Goal: Find specific page/section: Find specific page/section

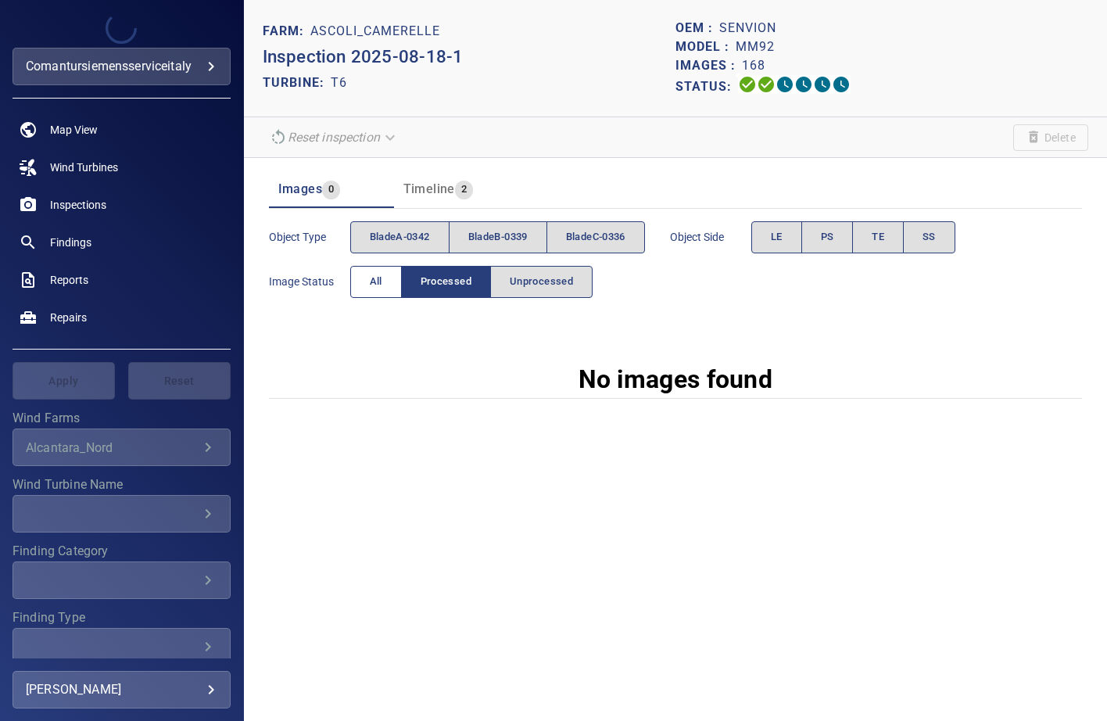
click at [360, 277] on button "All" at bounding box center [376, 282] width 52 height 32
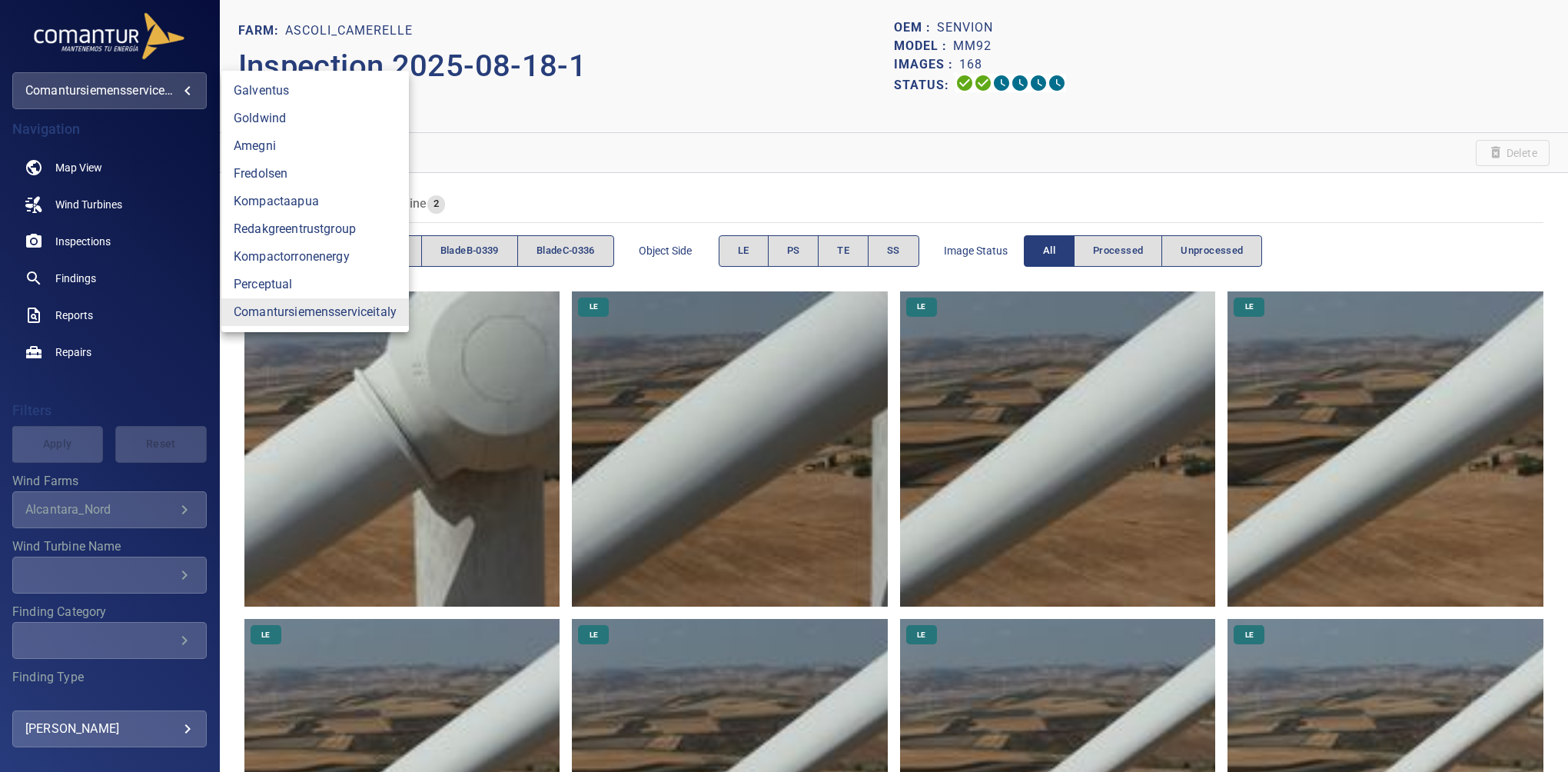
click at [62, 92] on body "**********" at bounding box center [784, 386] width 1568 height 772
click at [280, 125] on link "goldwind" at bounding box center [315, 118] width 188 height 28
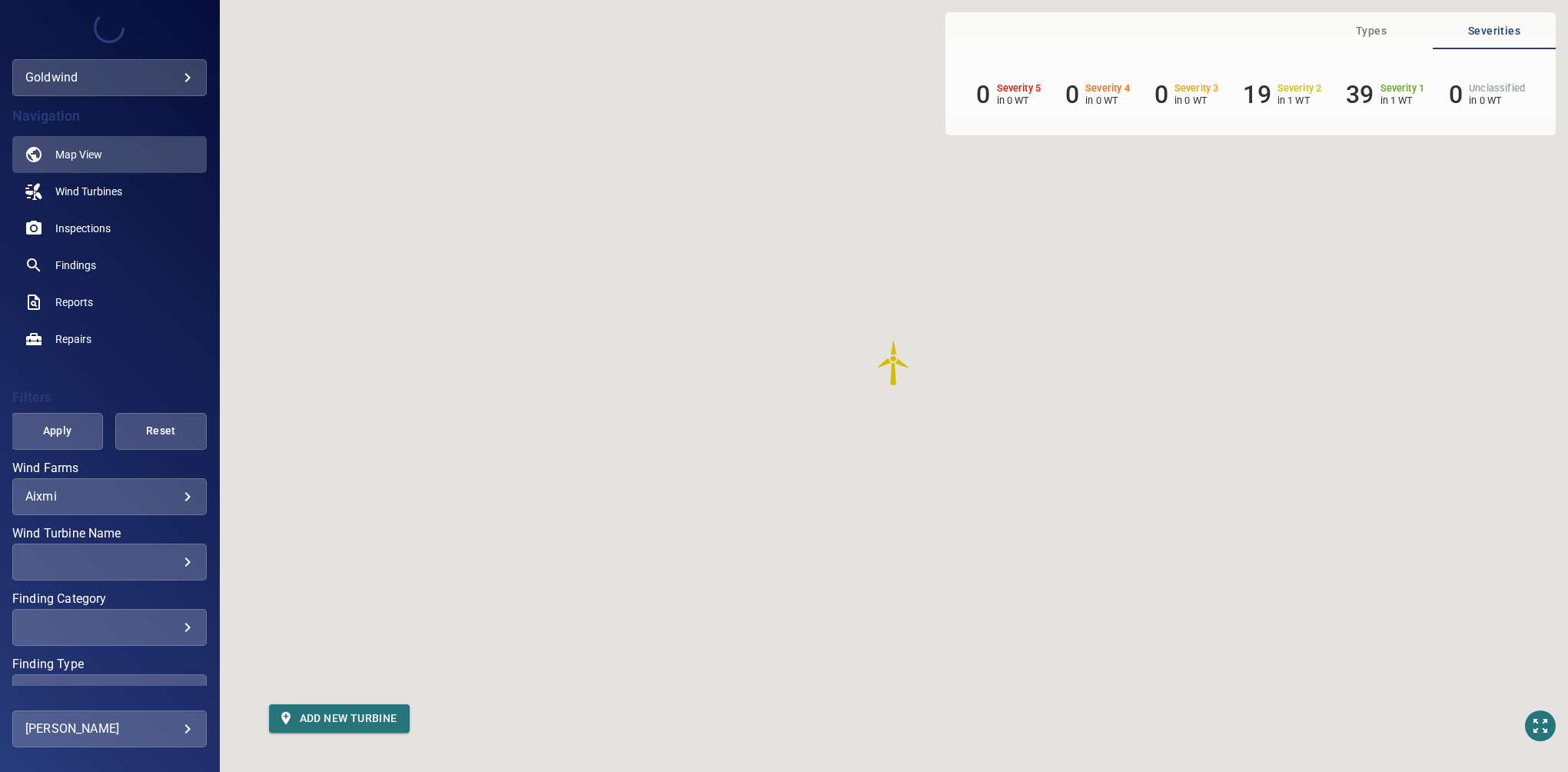
click at [114, 492] on body "**********" at bounding box center [784, 386] width 1568 height 772
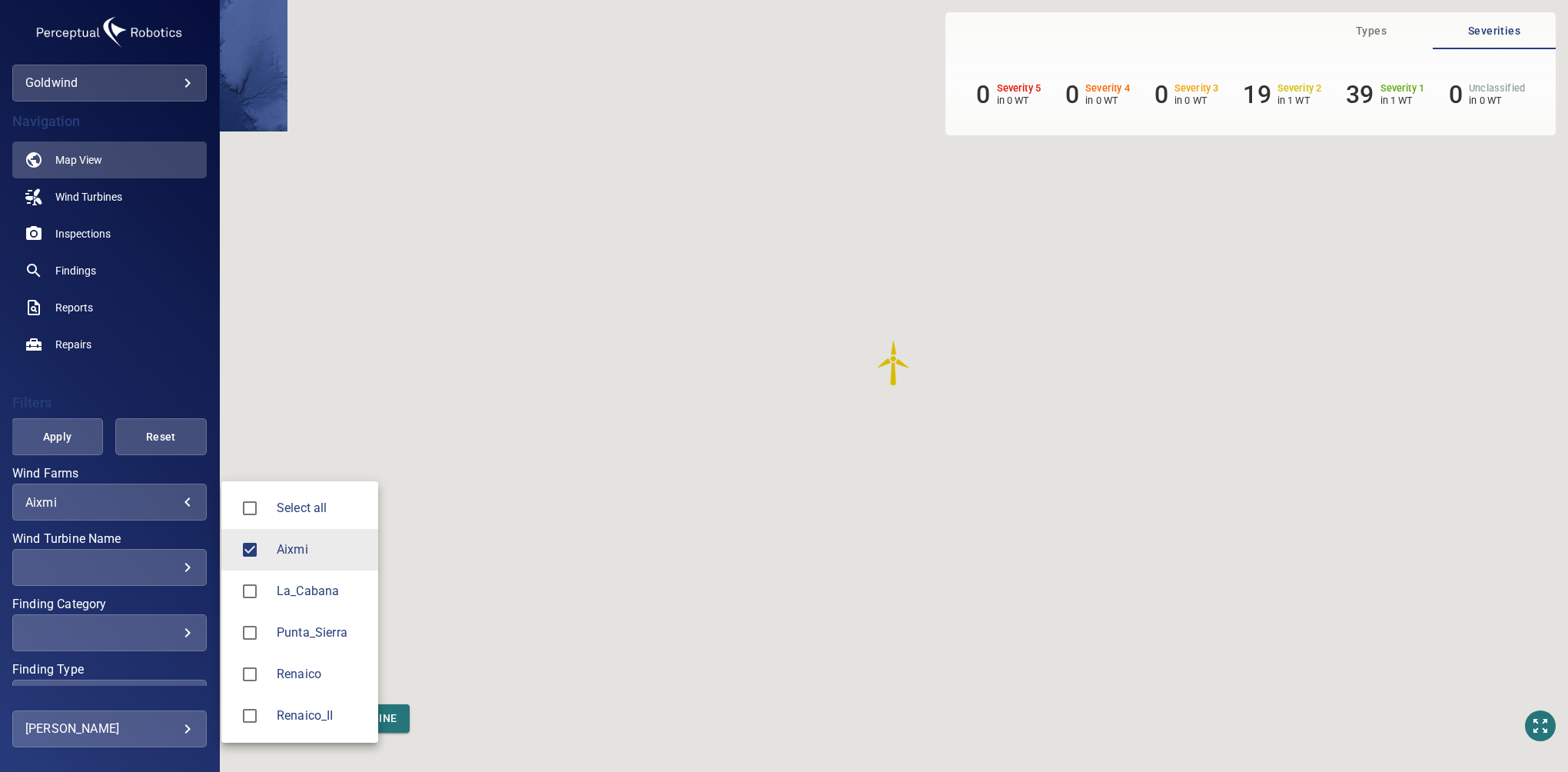
click at [240, 530] on li "Aixmi" at bounding box center [299, 550] width 156 height 41
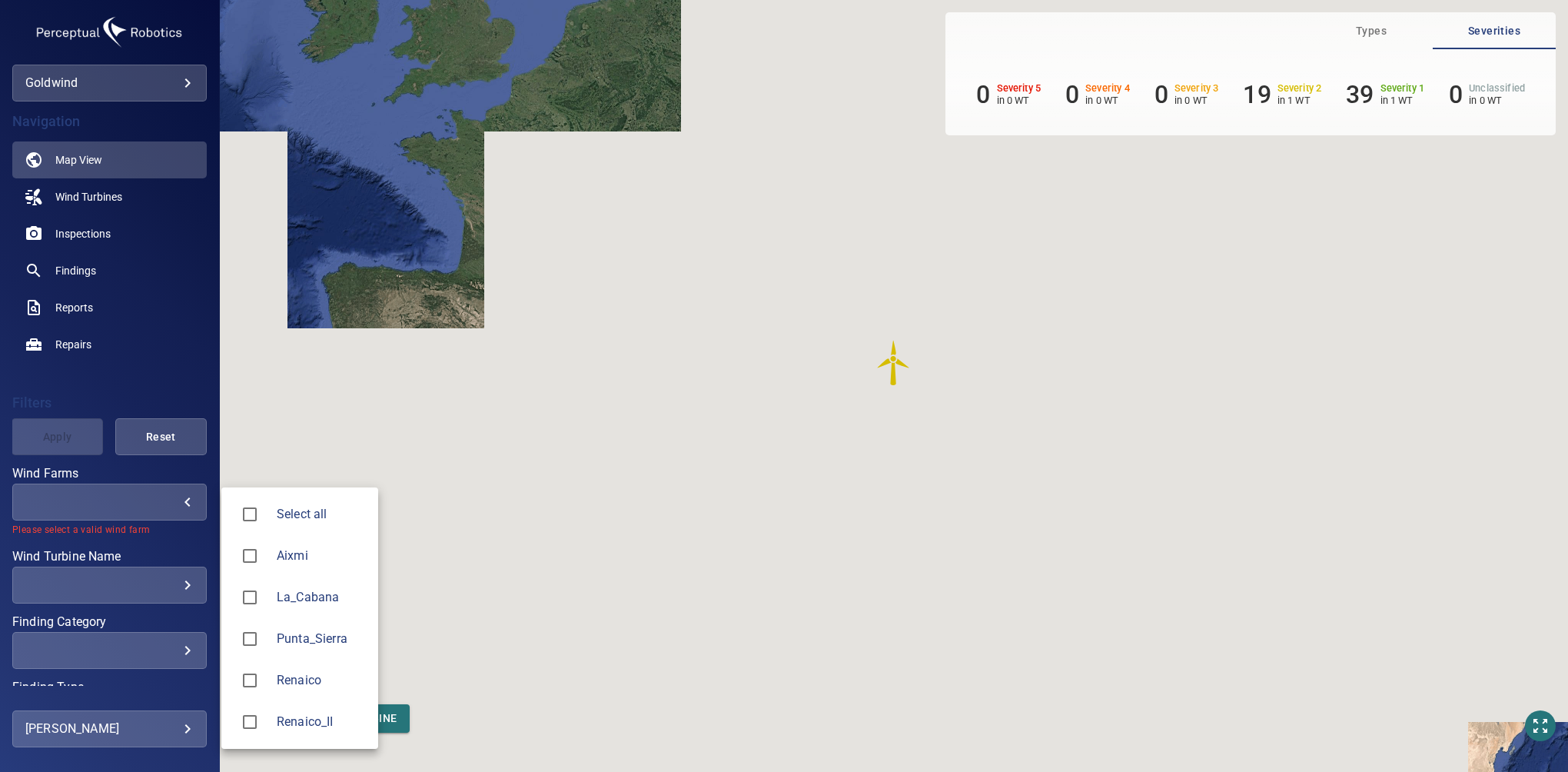
type input "**********"
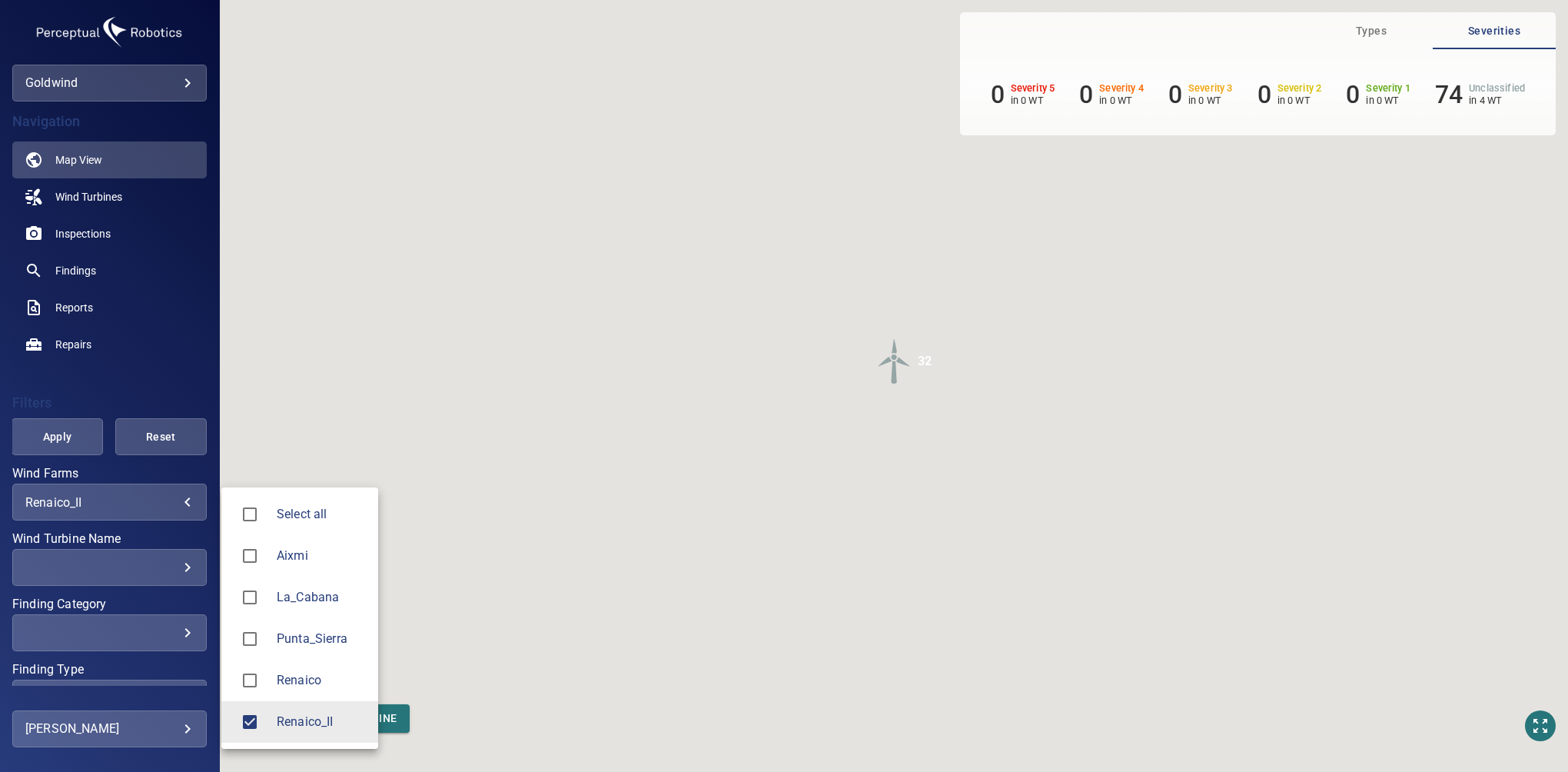
click at [175, 350] on div at bounding box center [784, 386] width 1568 height 772
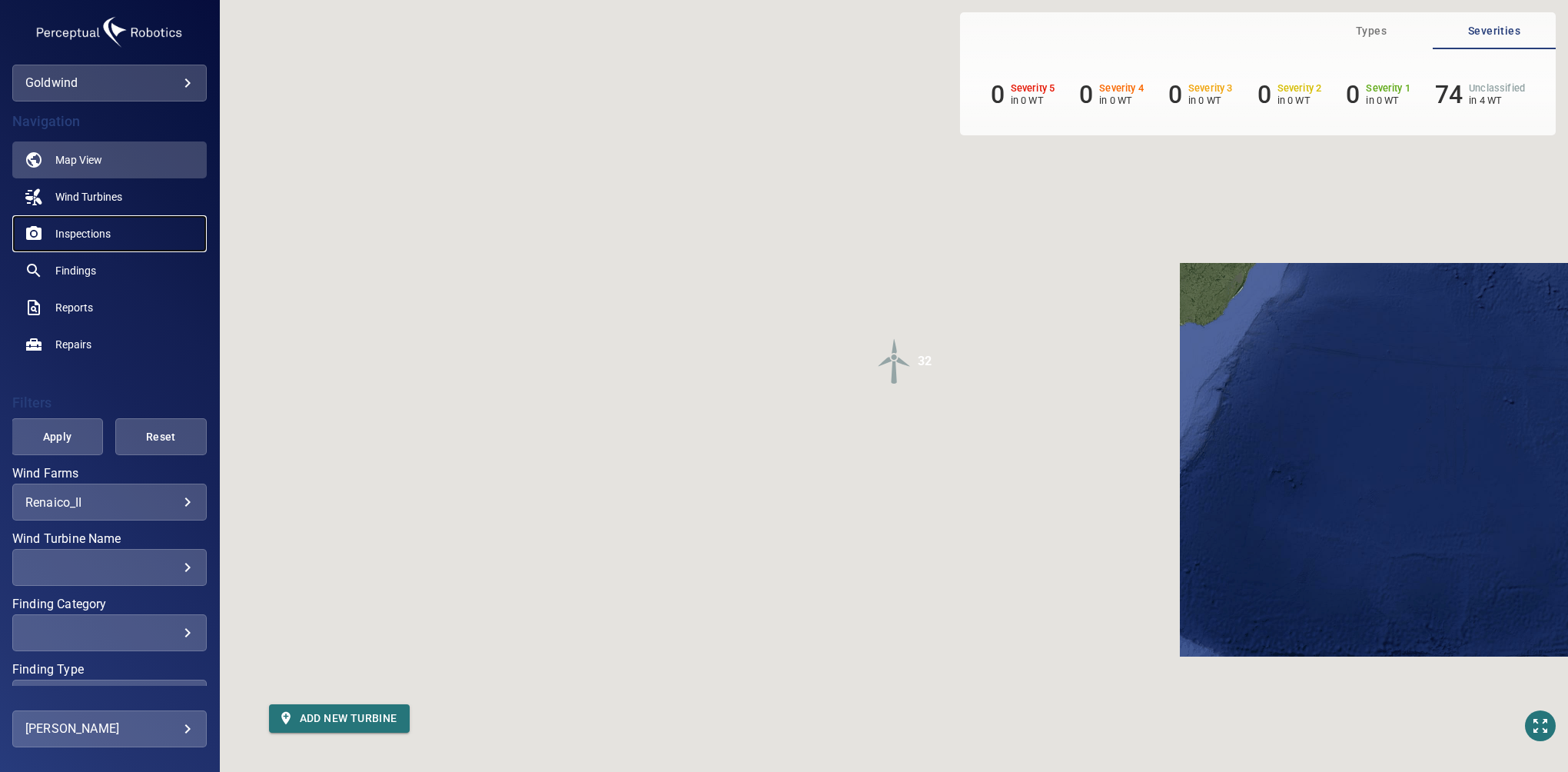
click at [71, 240] on span "Inspections" at bounding box center [83, 234] width 55 height 16
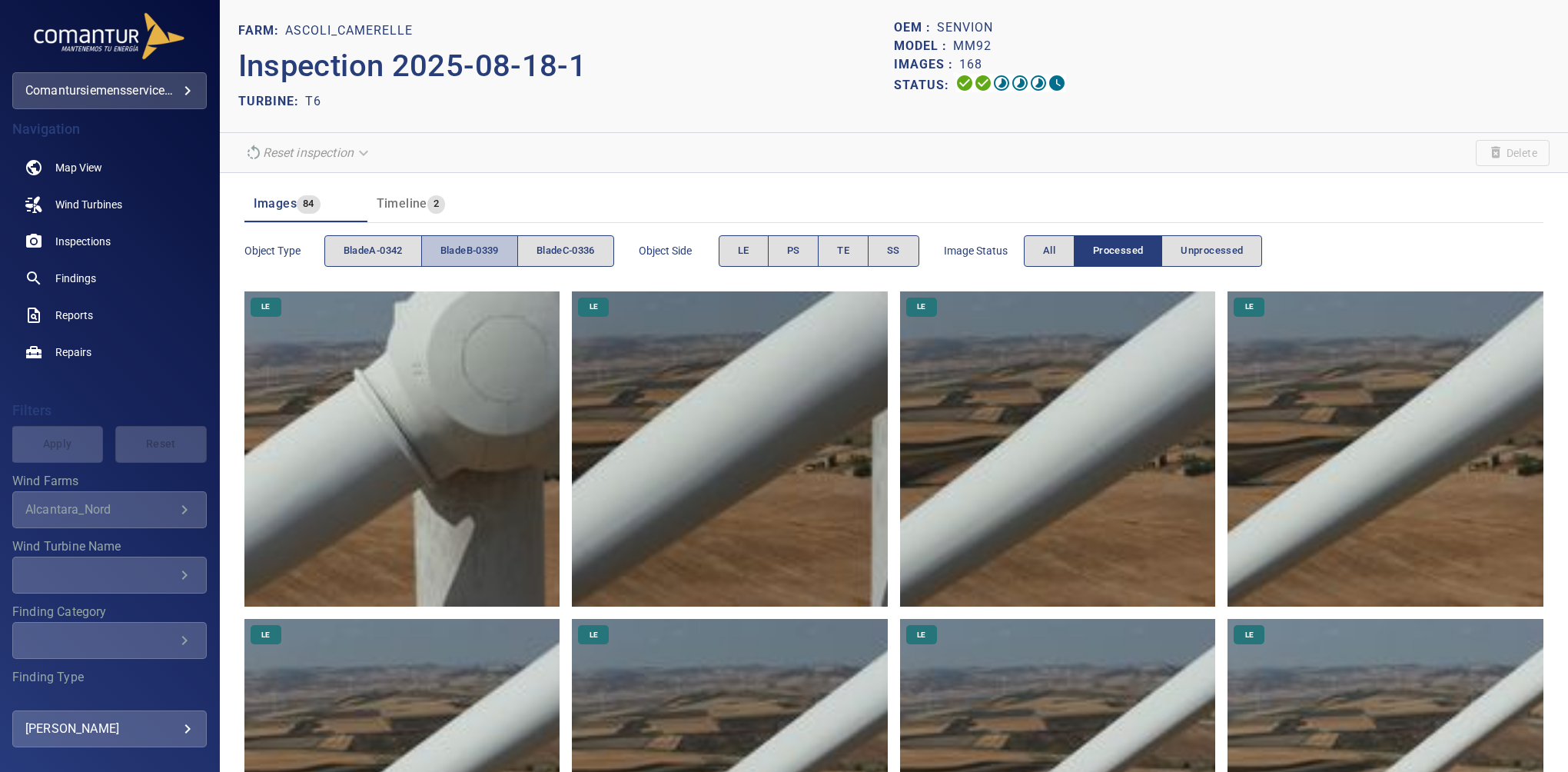
click at [484, 254] on span "bladeB-0339" at bounding box center [469, 251] width 58 height 18
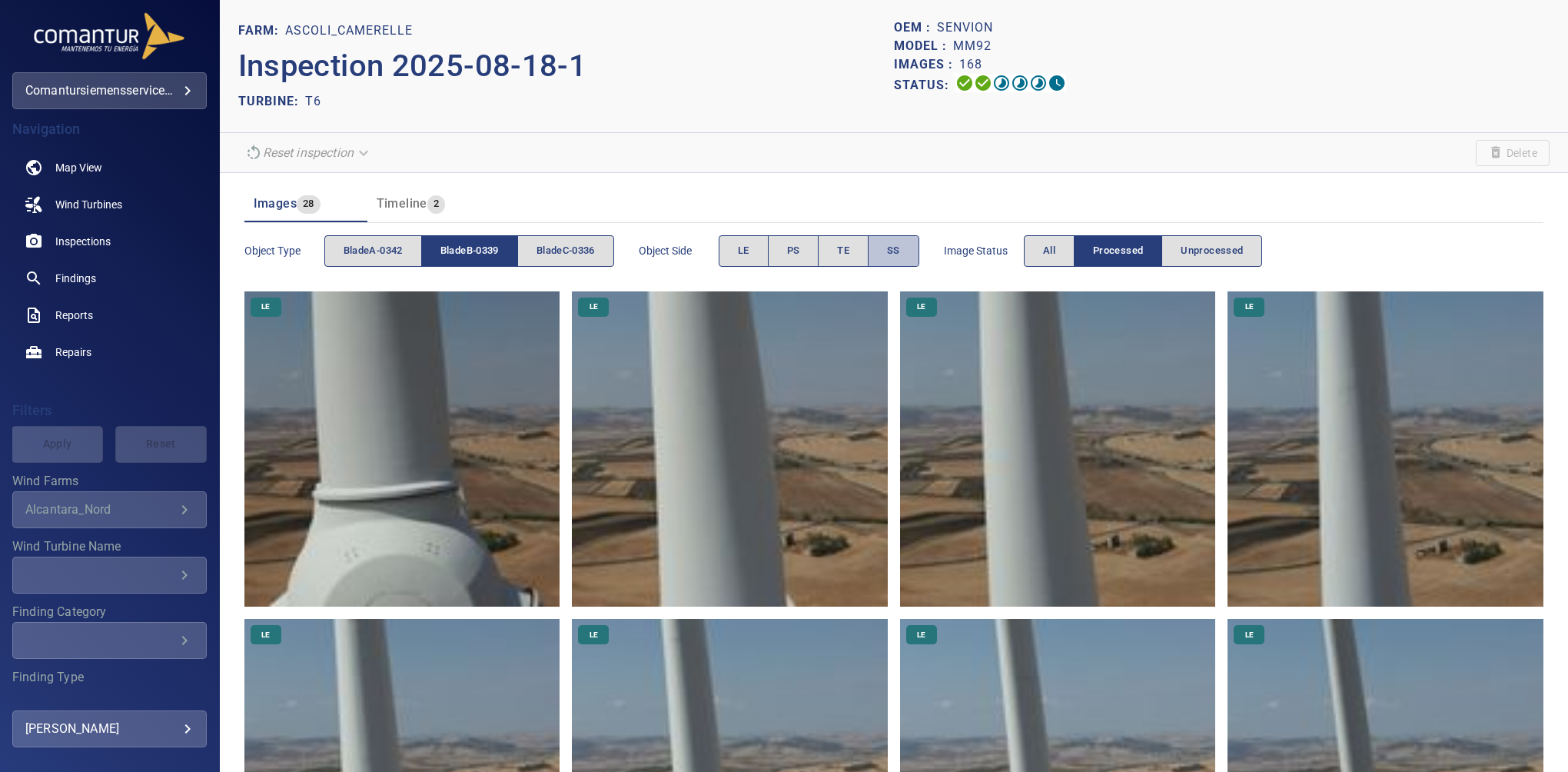
click at [898, 248] on span "SS" at bounding box center [893, 251] width 13 height 18
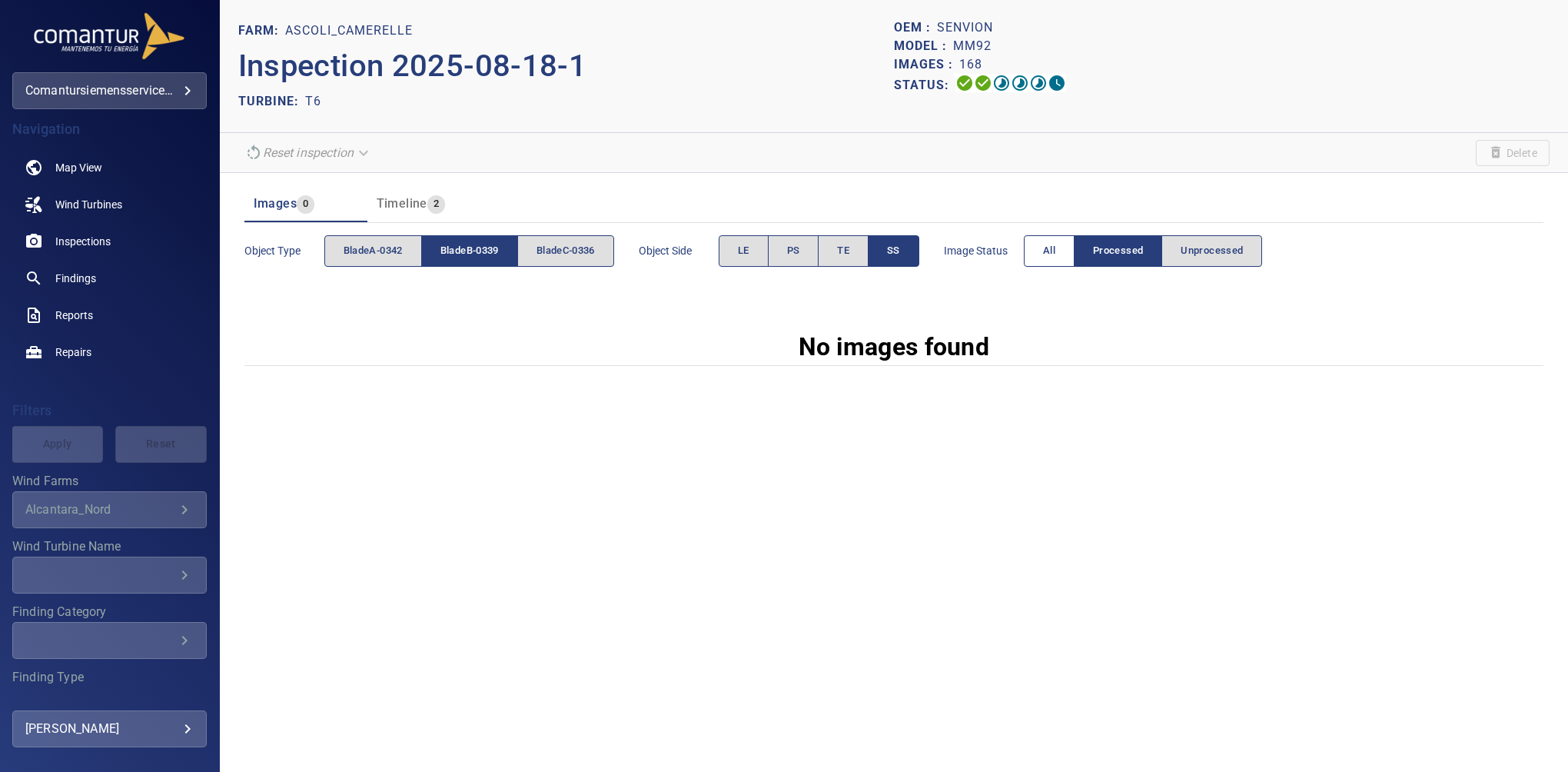
click at [1062, 252] on button "All" at bounding box center [1050, 251] width 51 height 31
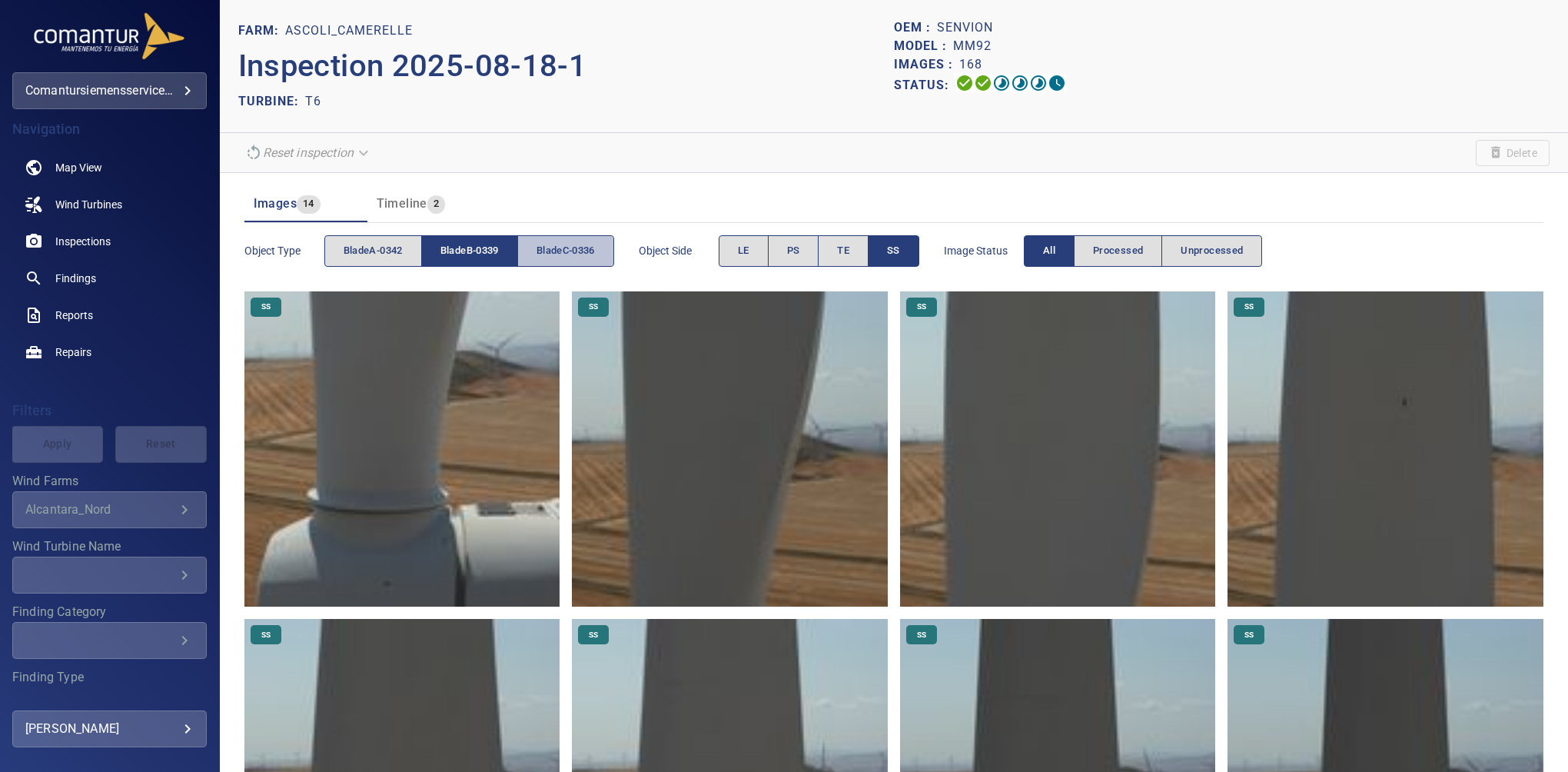
click at [571, 243] on span "bladeC-0336" at bounding box center [566, 251] width 58 height 18
click at [586, 246] on span "bladeC-0336" at bounding box center [566, 251] width 58 height 18
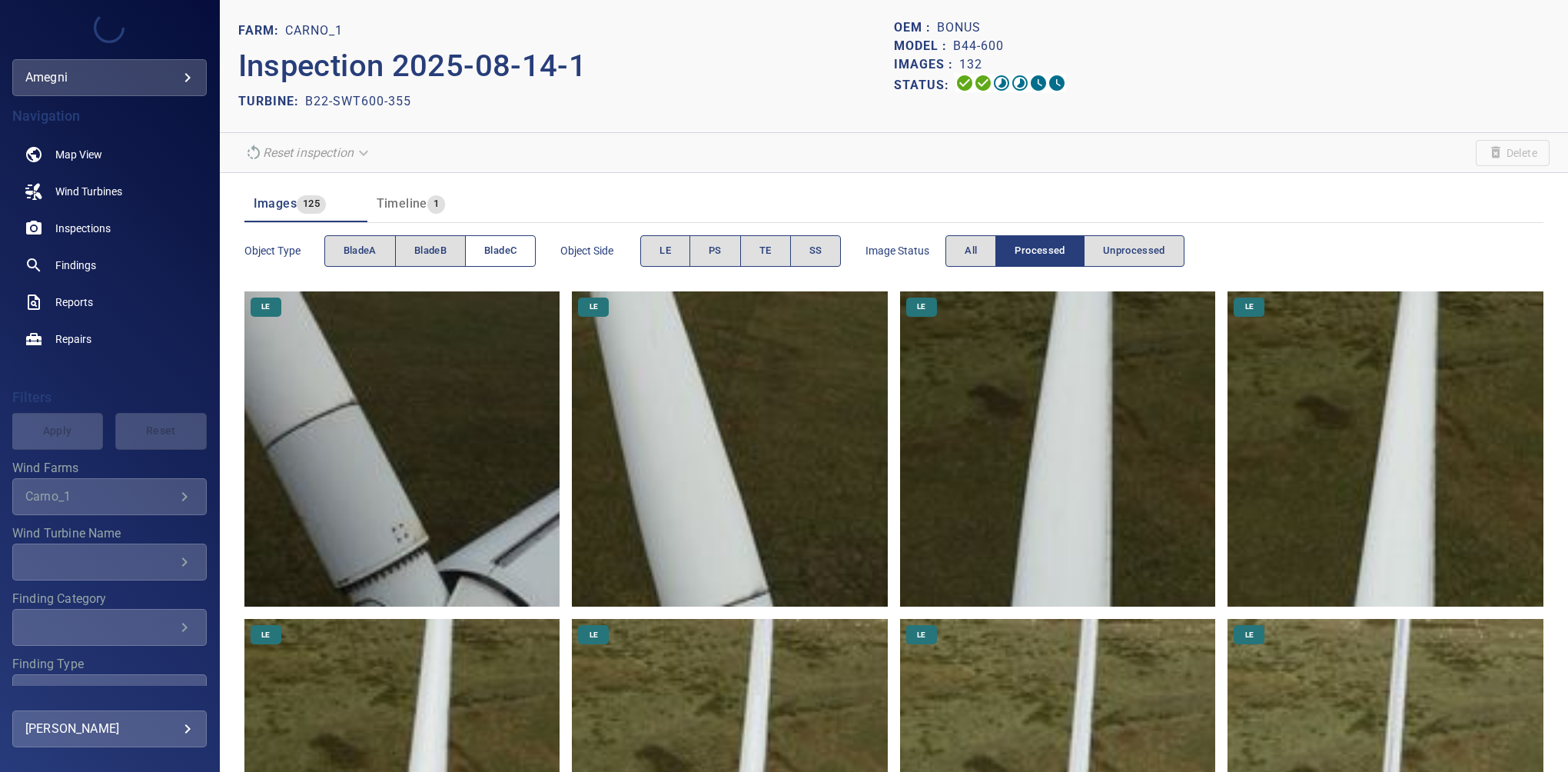
click at [511, 251] on span "bladeC" at bounding box center [500, 251] width 32 height 18
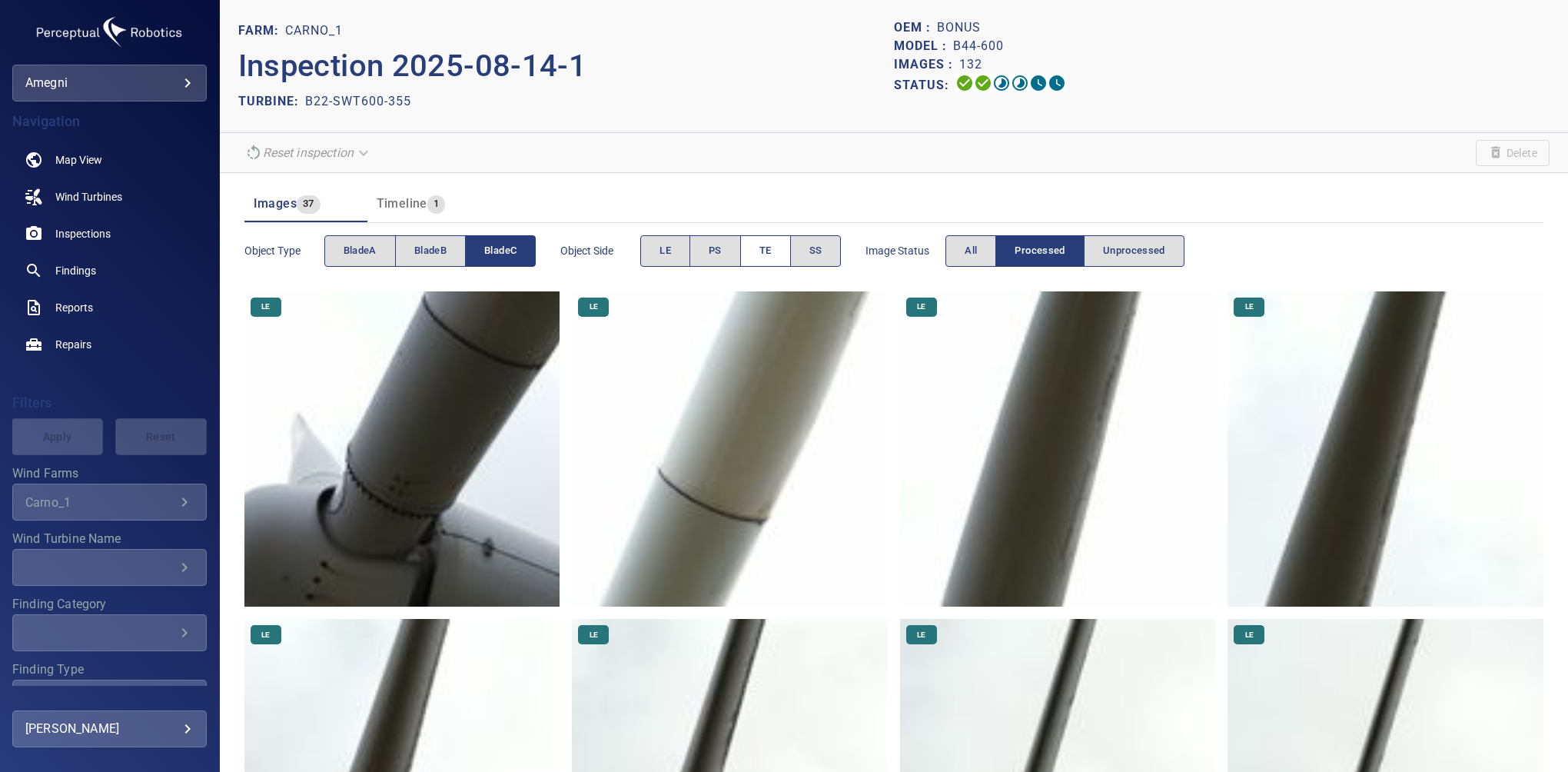
click at [769, 251] on span "TE" at bounding box center [765, 251] width 13 height 18
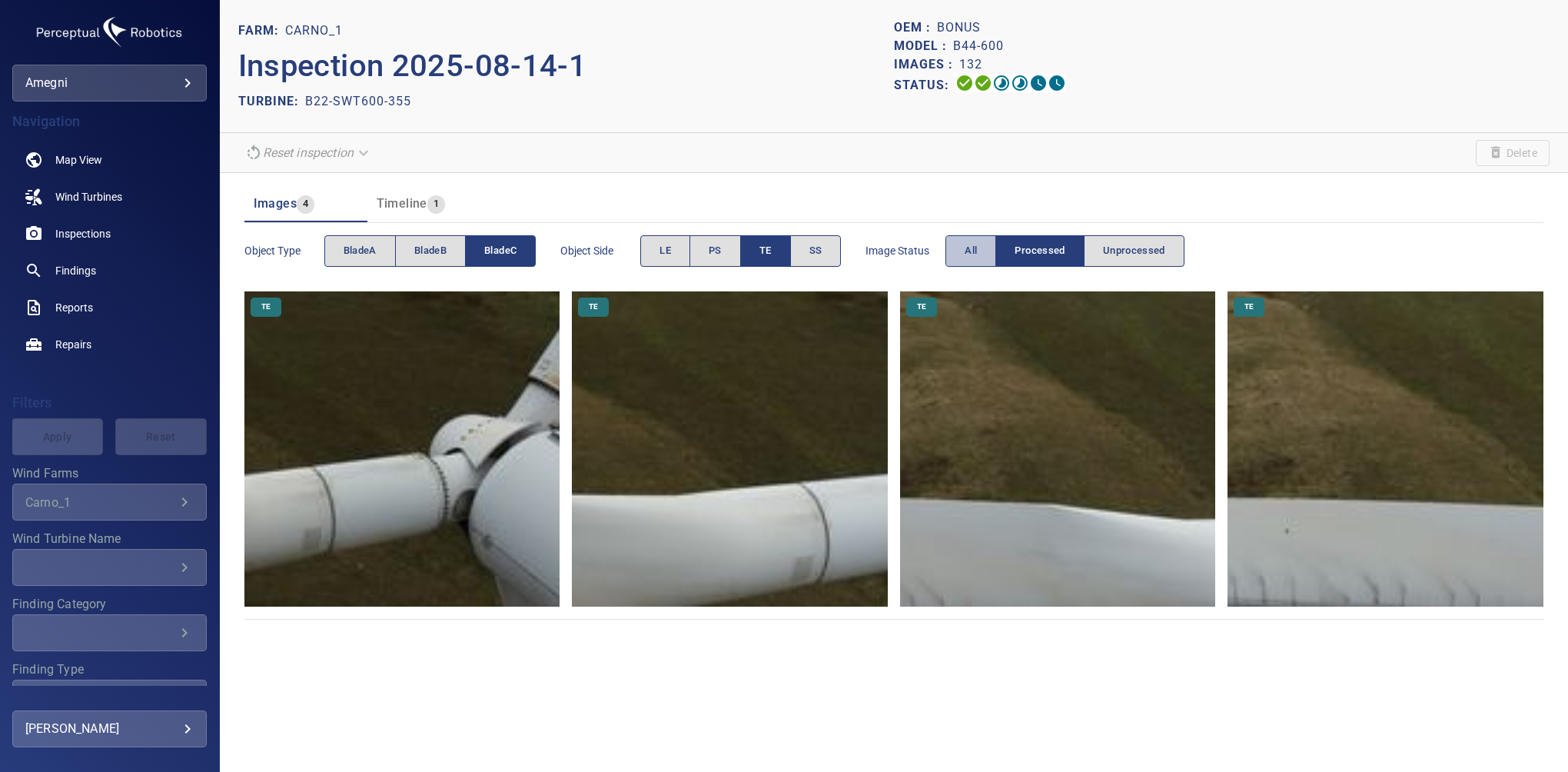
click at [979, 254] on button "All" at bounding box center [971, 251] width 51 height 31
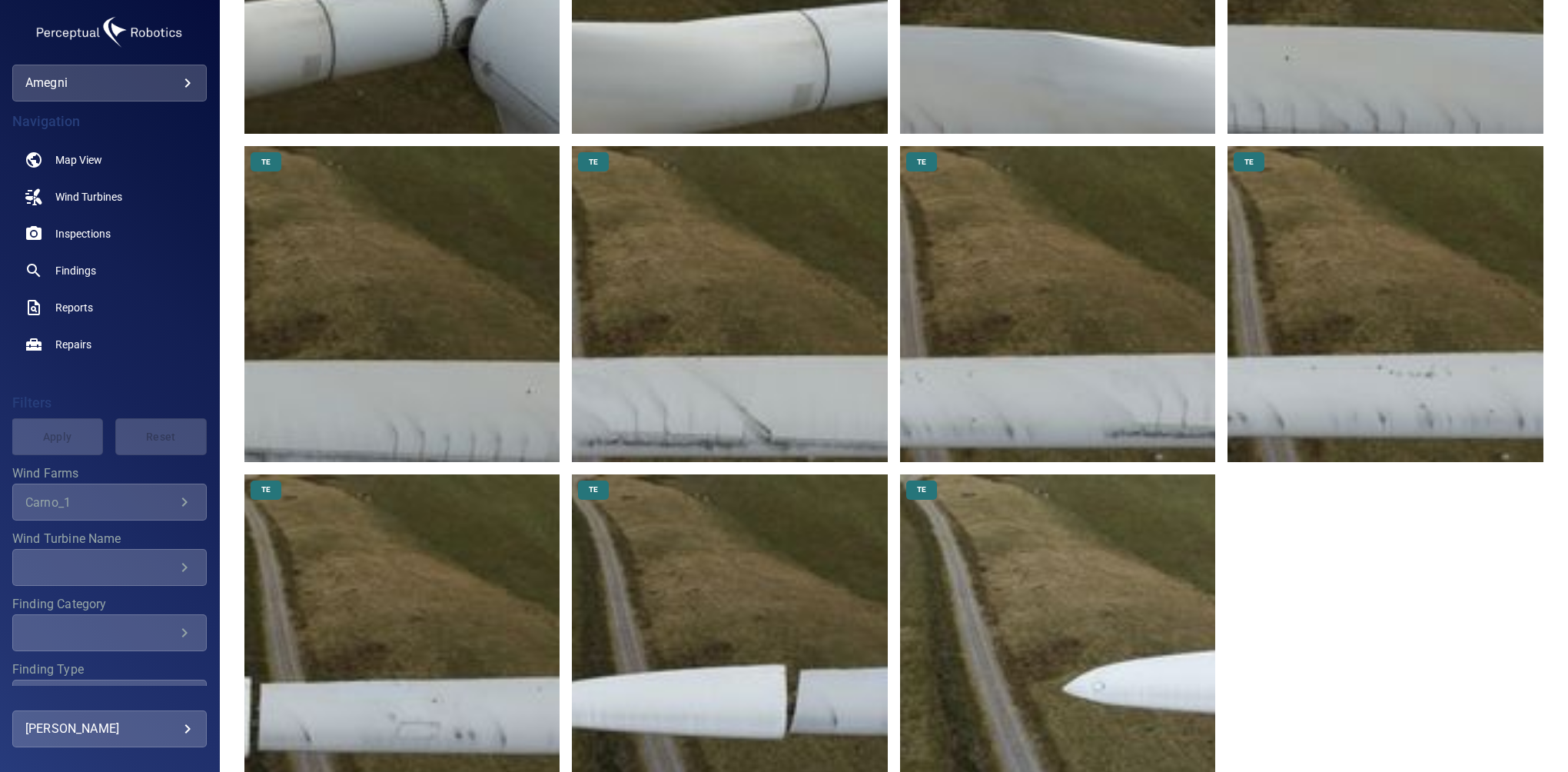
scroll to position [416, 0]
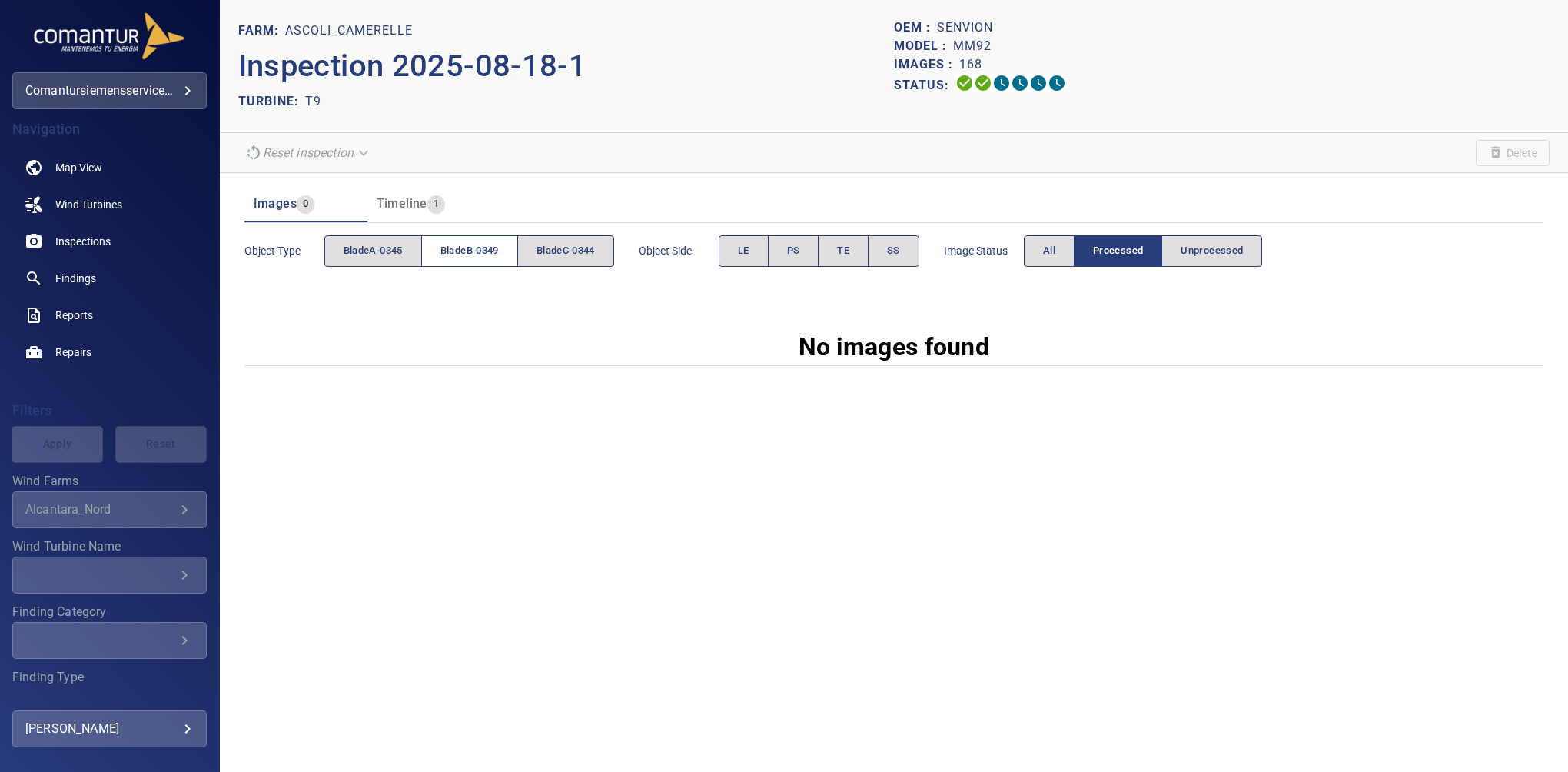
click at [483, 251] on span "bladeB-0349" at bounding box center [469, 251] width 58 height 18
click at [791, 259] on button "PS" at bounding box center [794, 251] width 51 height 31
click at [1079, 245] on button "Processed" at bounding box center [1118, 251] width 89 height 31
click at [1055, 250] on span "All" at bounding box center [1050, 251] width 13 height 18
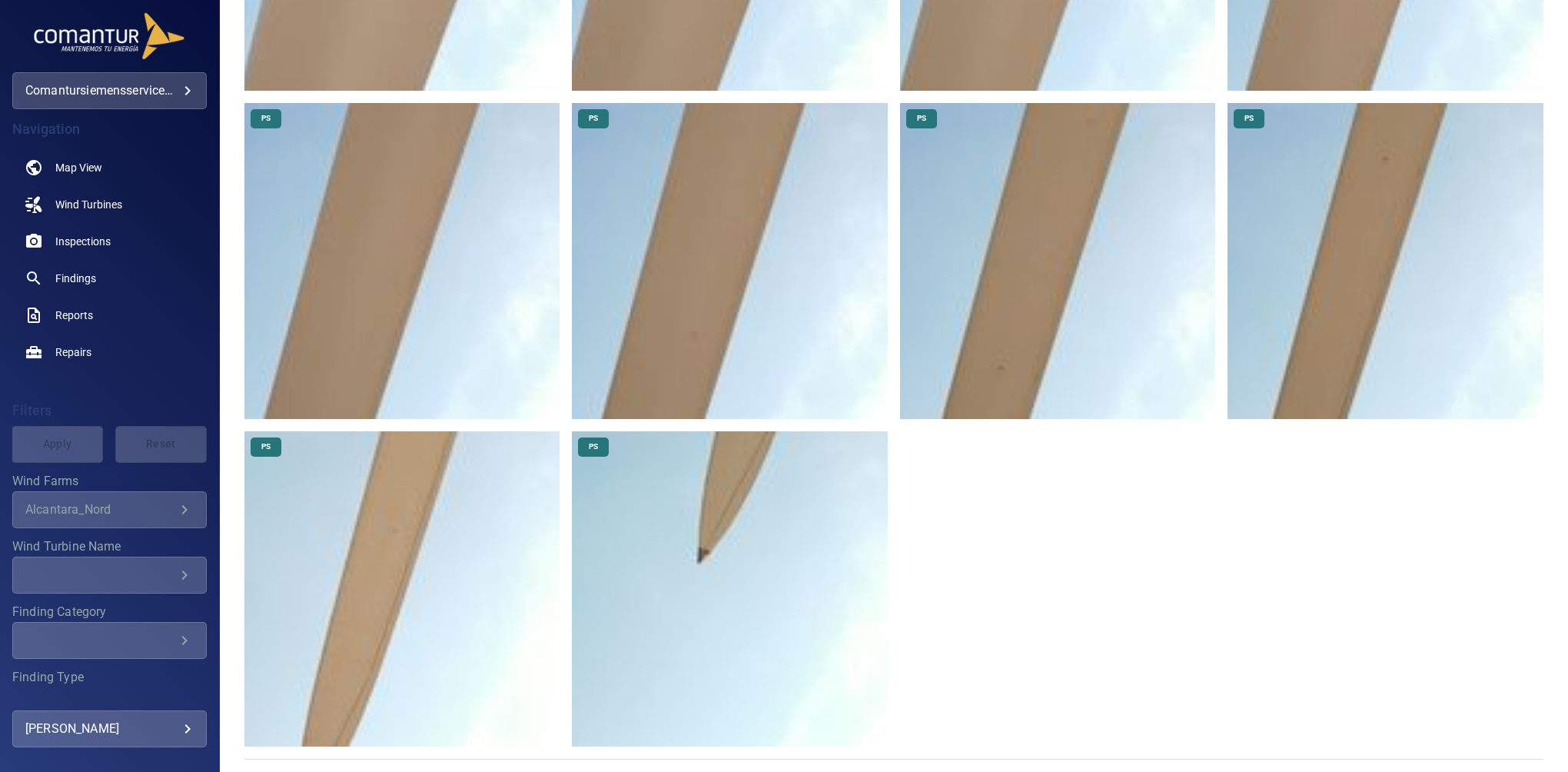
scroll to position [101, 0]
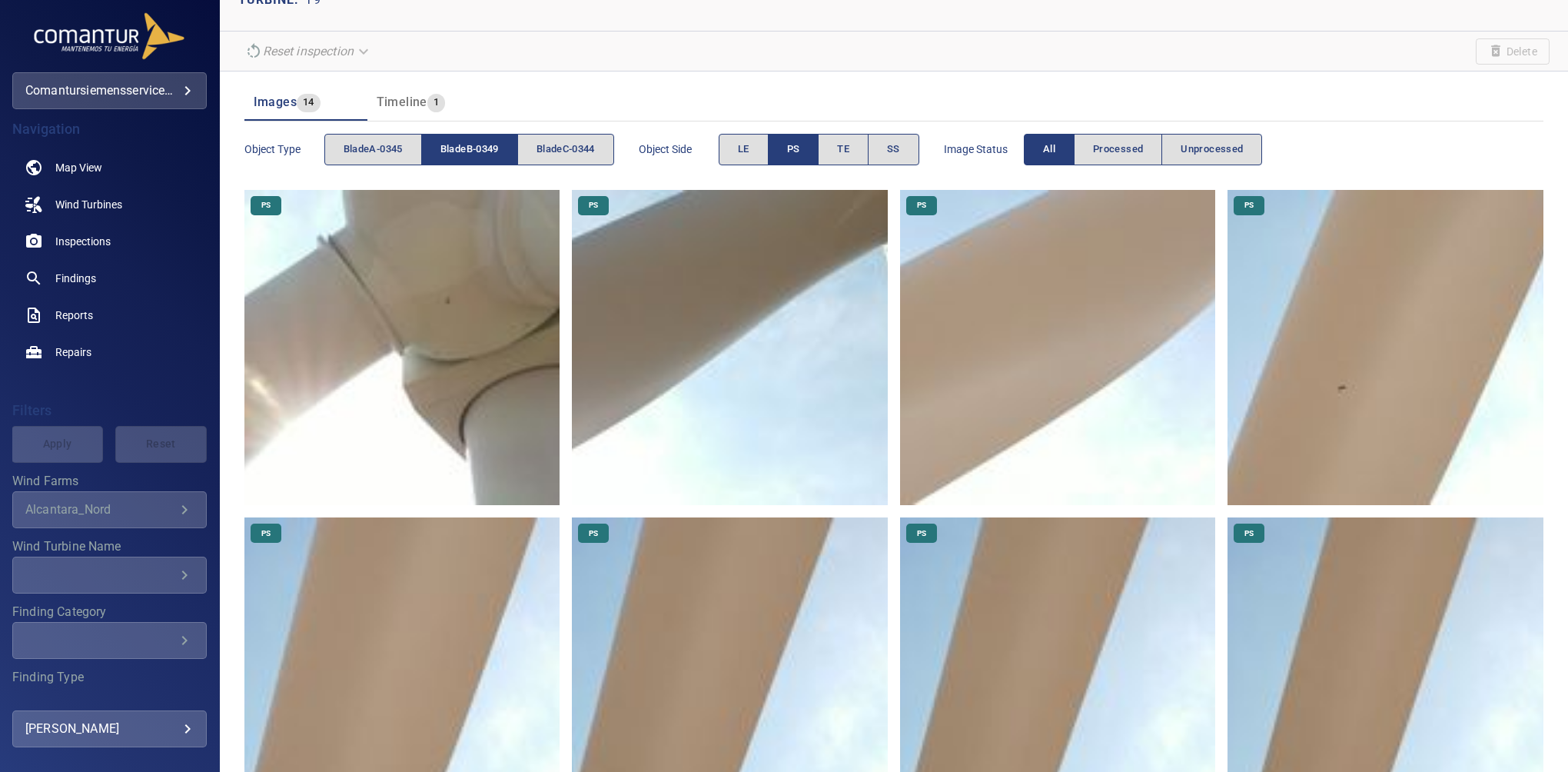
click at [461, 146] on span "bladeB-0349" at bounding box center [469, 149] width 58 height 18
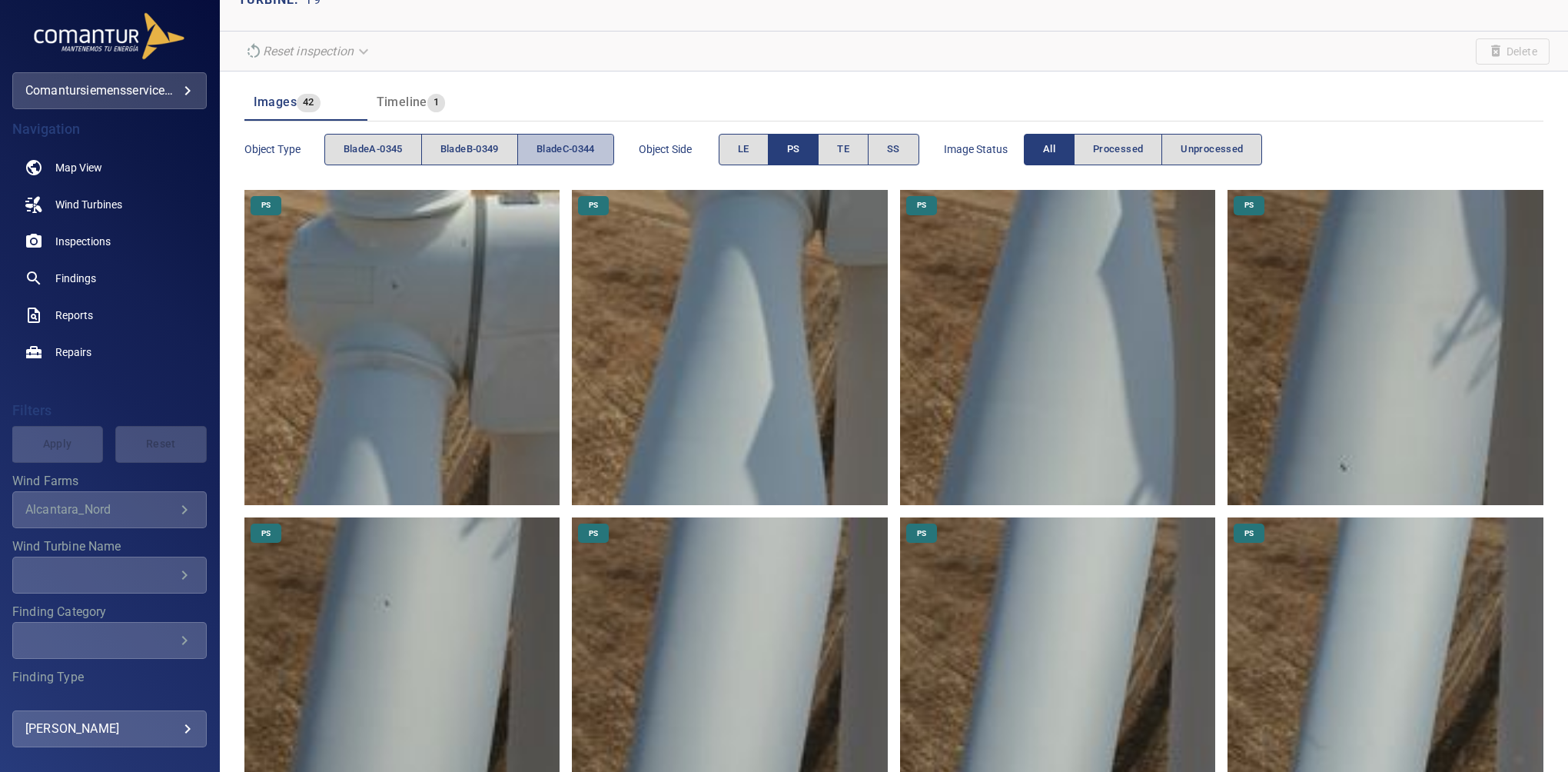
click at [593, 143] on span "bladeC-0344" at bounding box center [566, 149] width 58 height 18
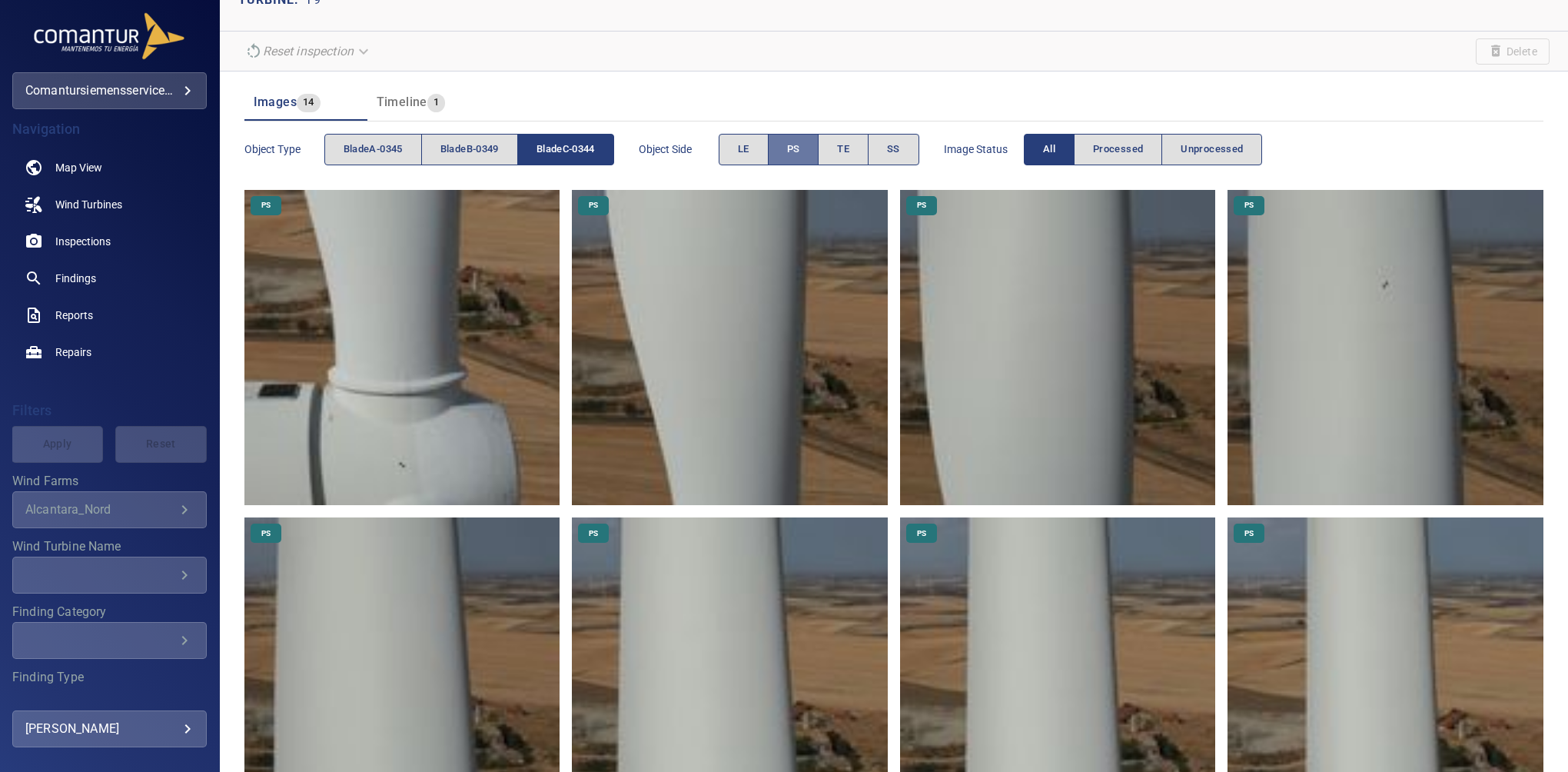
click at [784, 148] on button "PS" at bounding box center [794, 149] width 51 height 31
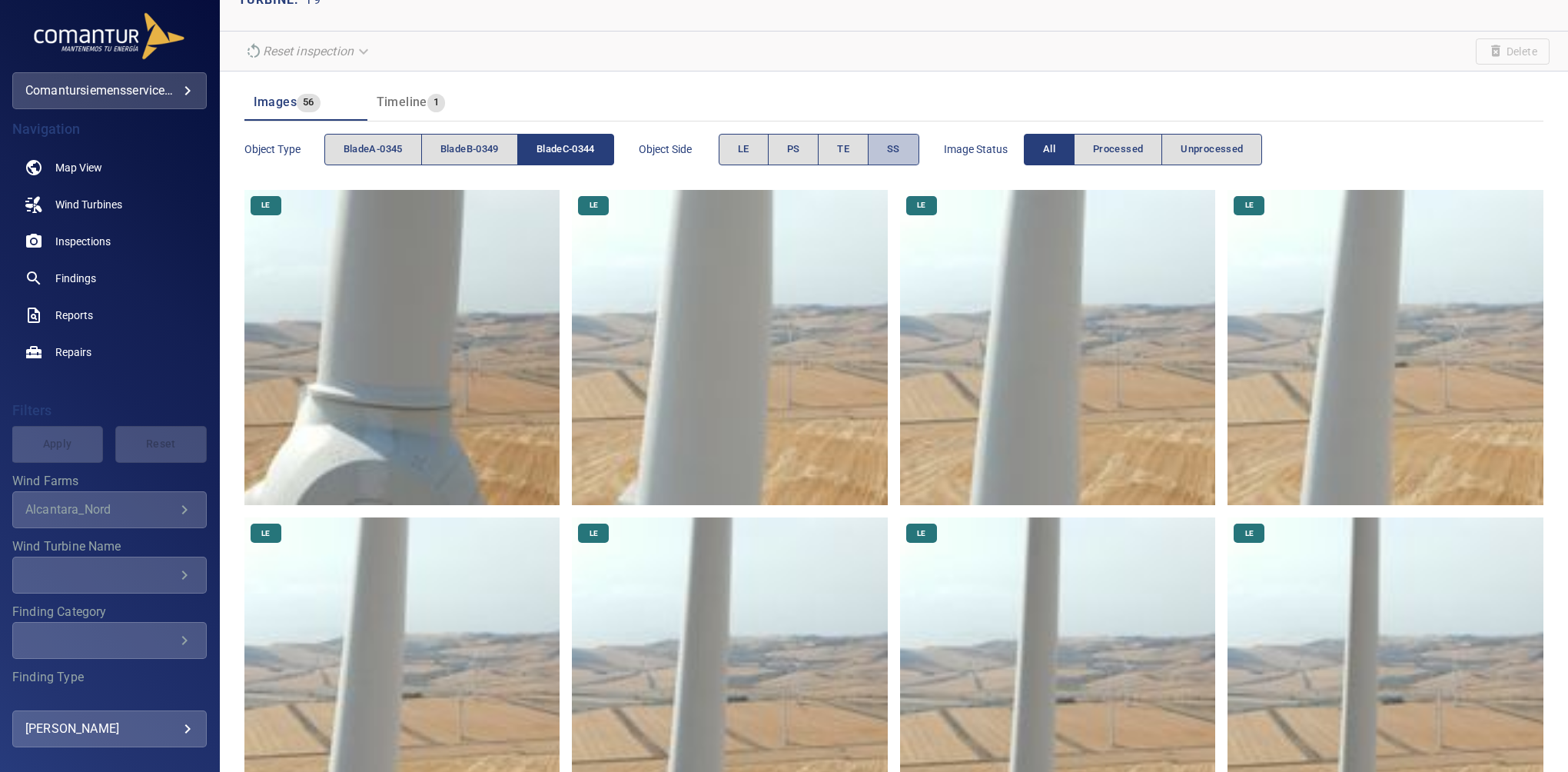
click at [894, 148] on span "SS" at bounding box center [893, 149] width 13 height 18
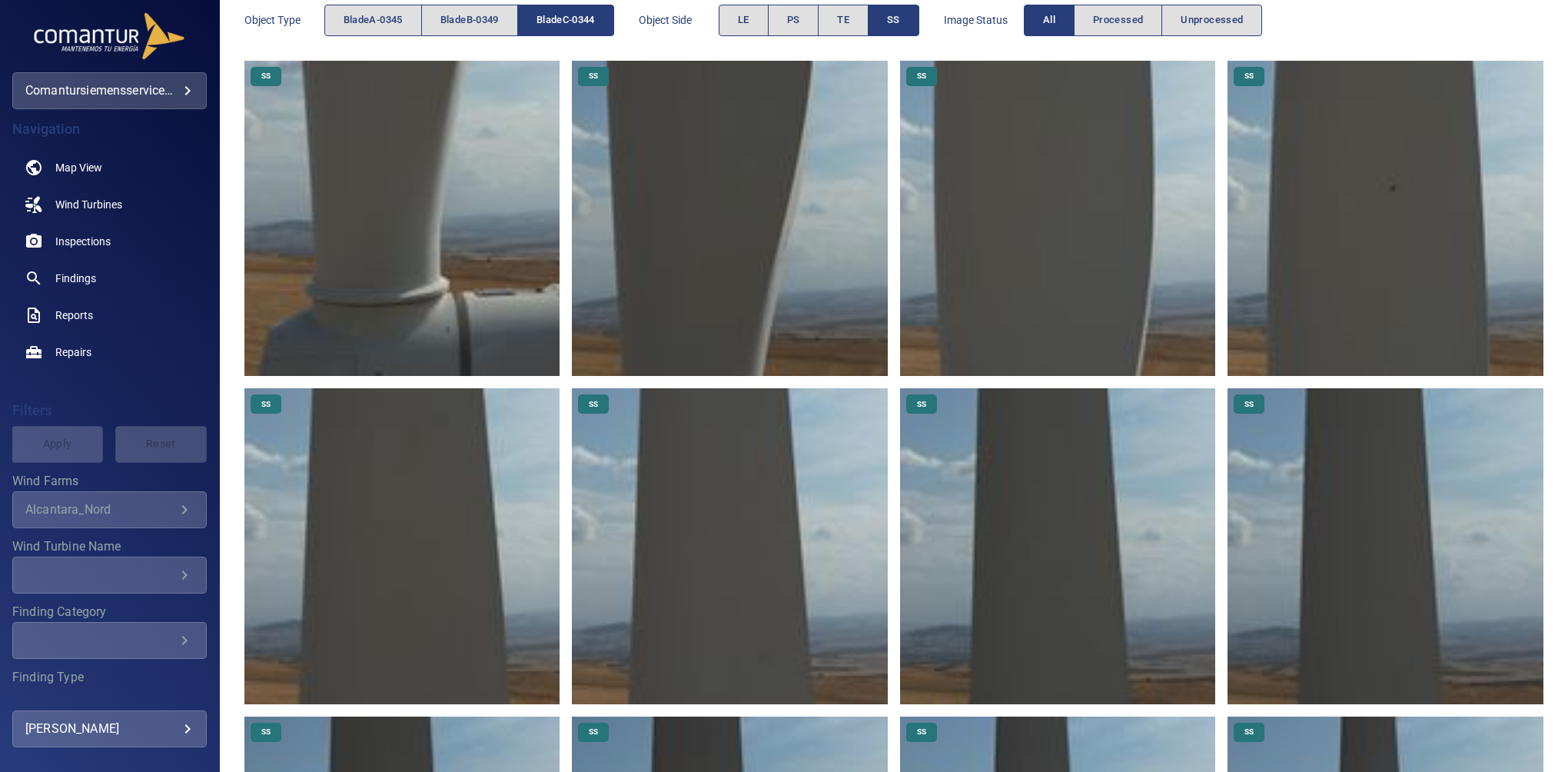
scroll to position [213, 0]
